Goal: Find specific fact: Find specific fact

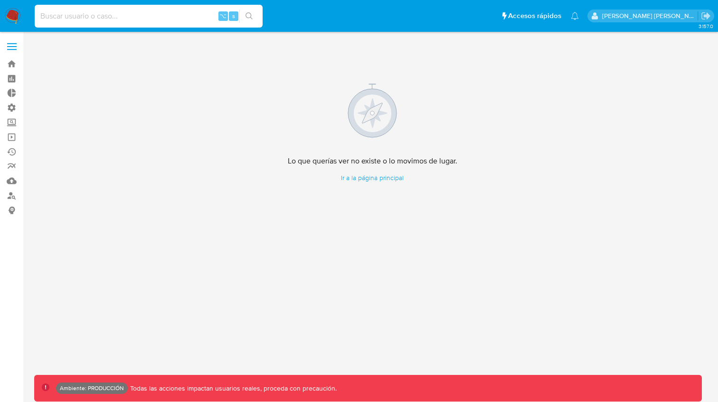
click at [147, 16] on input at bounding box center [149, 16] width 228 height 12
paste input "ZztI8pfSKT53N683IeidQ62r"
type input "ZztI8pfSKT53N683IeidQ62r"
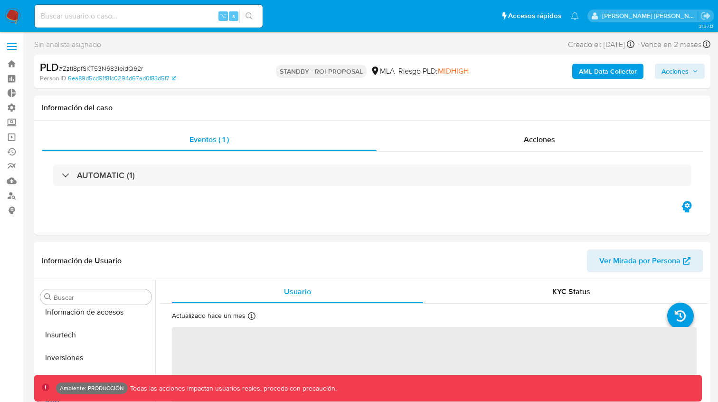
scroll to position [447, 0]
select select "10"
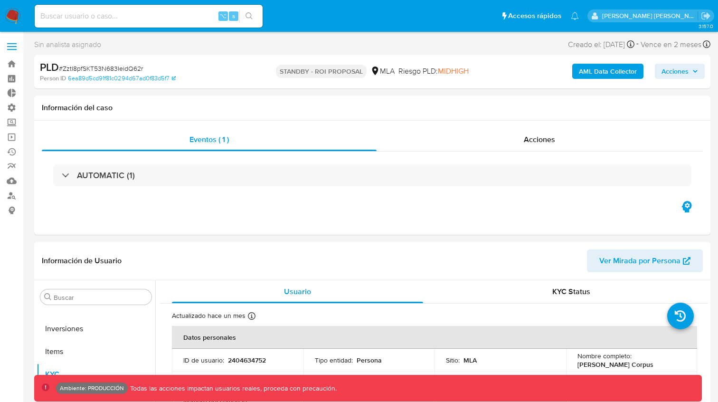
click at [605, 72] on b "AML Data Collector" at bounding box center [608, 71] width 58 height 15
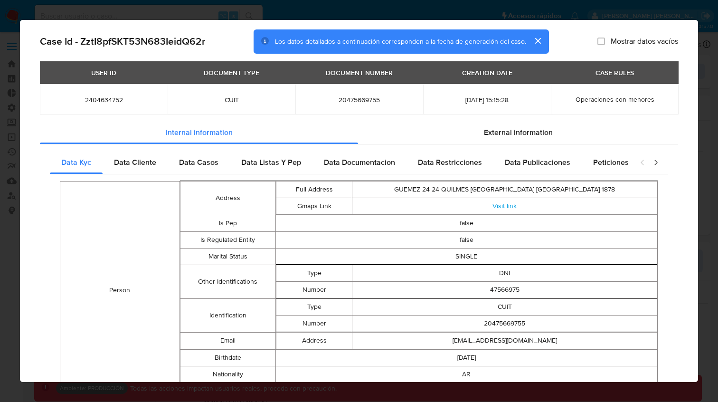
scroll to position [0, 0]
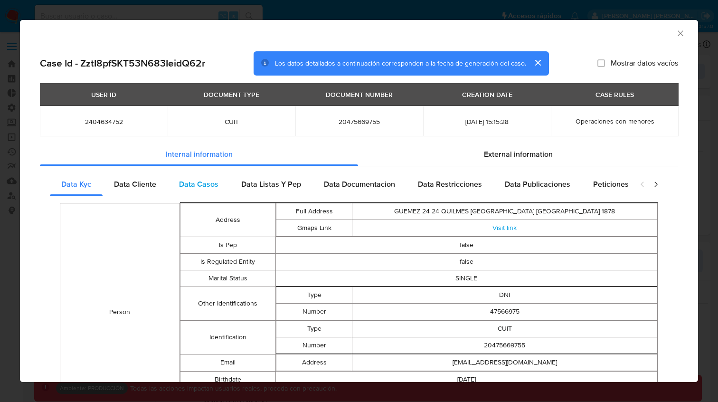
click at [196, 173] on div "Data Casos" at bounding box center [199, 184] width 62 height 23
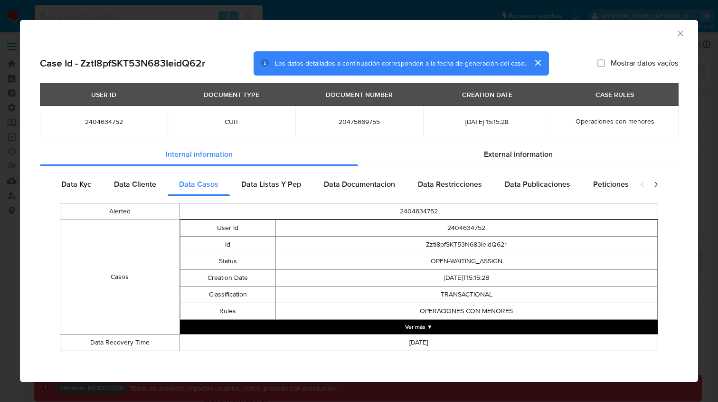
scroll to position [2, 0]
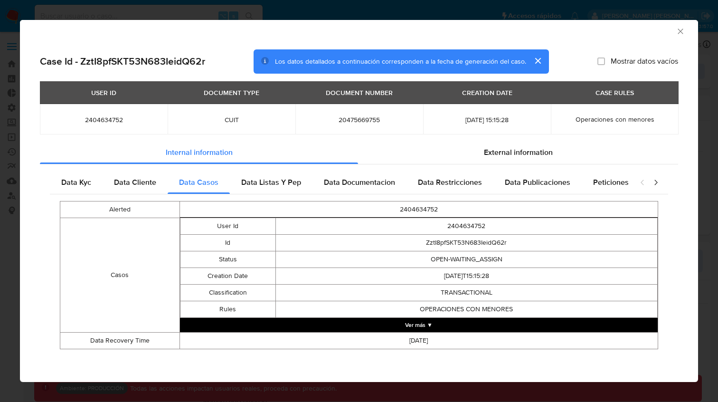
click at [422, 322] on button "Ver más ▼" at bounding box center [419, 325] width 478 height 14
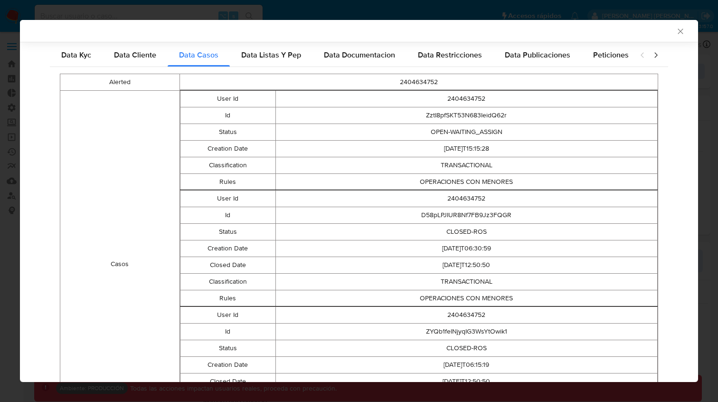
scroll to position [128, 0]
click at [472, 100] on td "2404634752" at bounding box center [466, 98] width 382 height 17
copy td "2404634752"
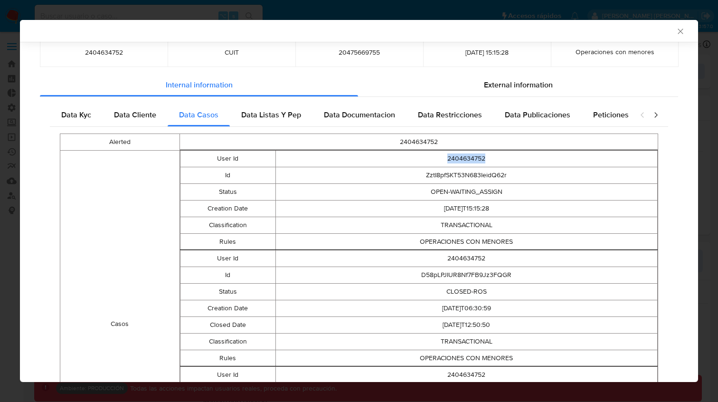
scroll to position [63, 0]
